Goal: Navigation & Orientation: Find specific page/section

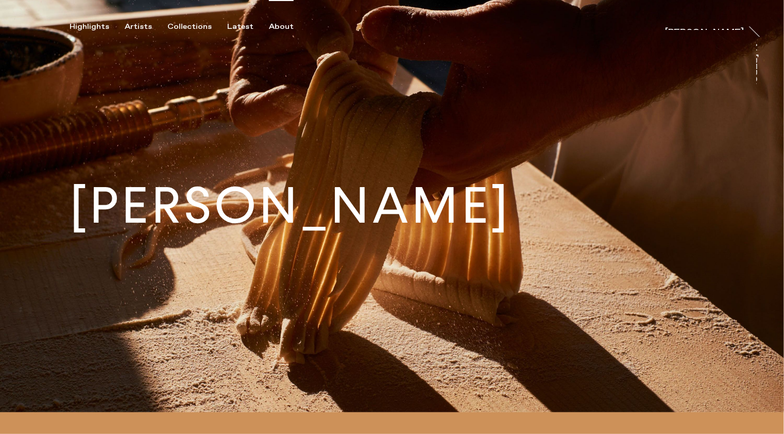
click at [269, 30] on div "About" at bounding box center [281, 26] width 25 height 9
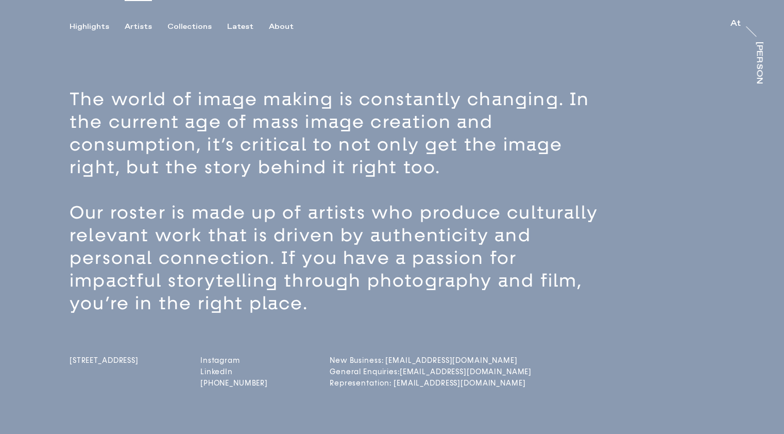
click at [130, 23] on div "Artists" at bounding box center [138, 26] width 27 height 9
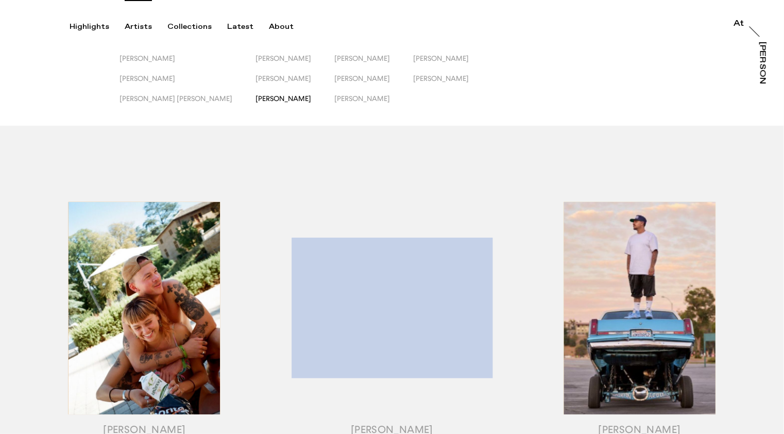
click at [255, 102] on div "[PERSON_NAME]" at bounding box center [283, 98] width 56 height 9
